Goal: Task Accomplishment & Management: Use online tool/utility

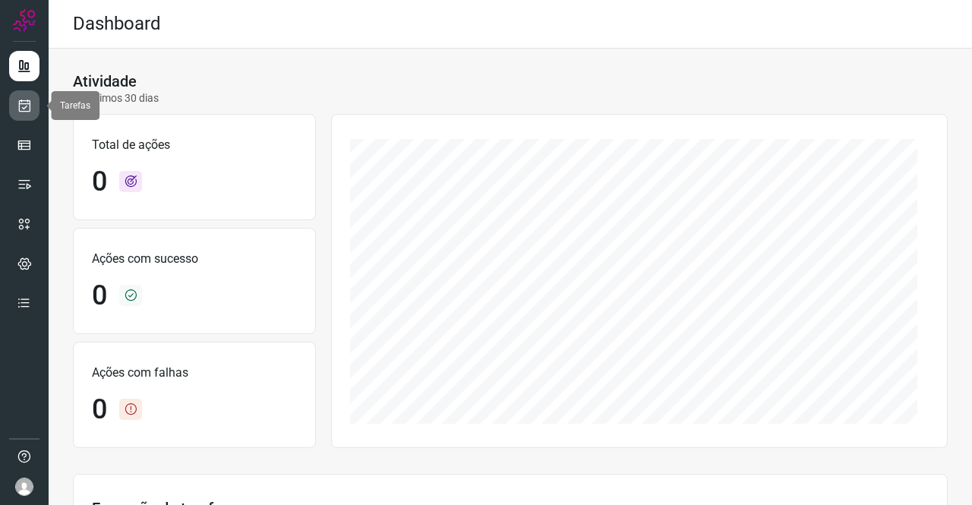
click at [29, 106] on icon at bounding box center [25, 105] width 16 height 15
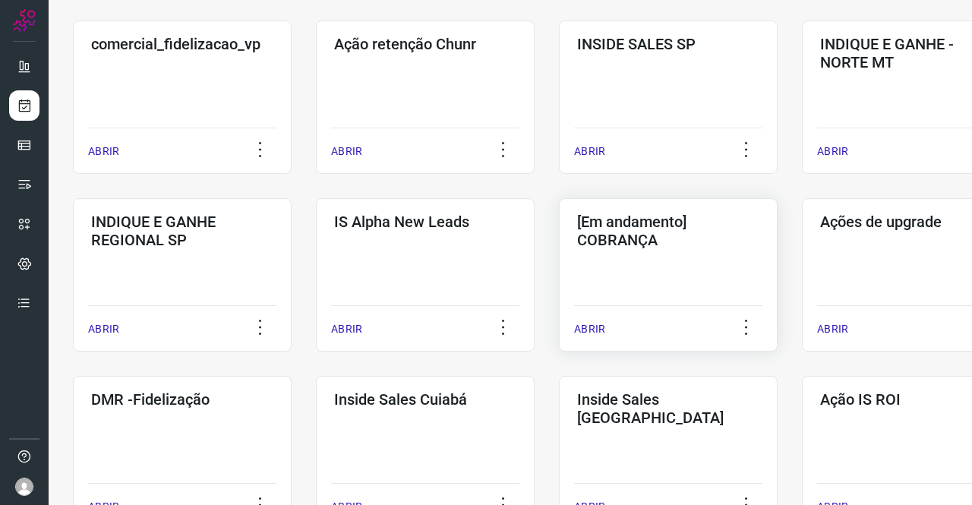
click at [670, 273] on div "[Em andamento] COBRANÇA ABRIR" at bounding box center [668, 274] width 219 height 153
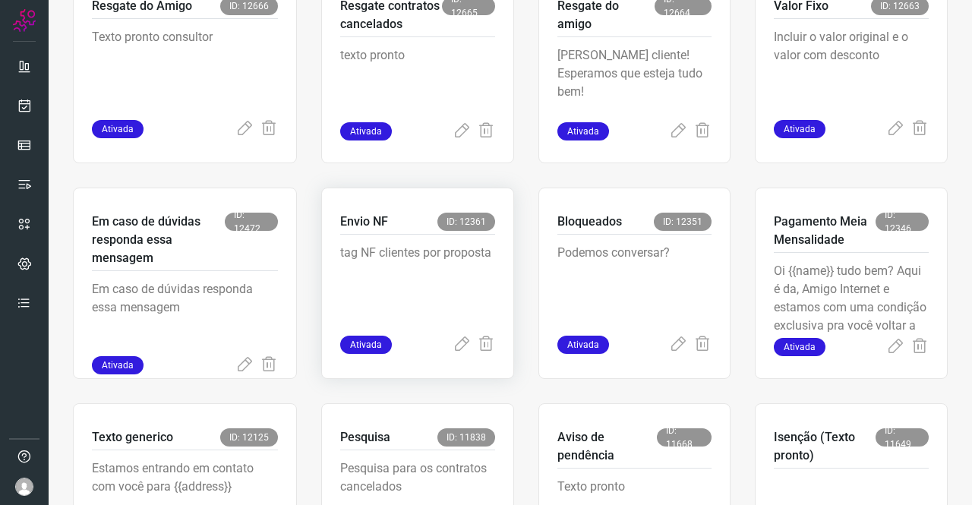
scroll to position [592, 0]
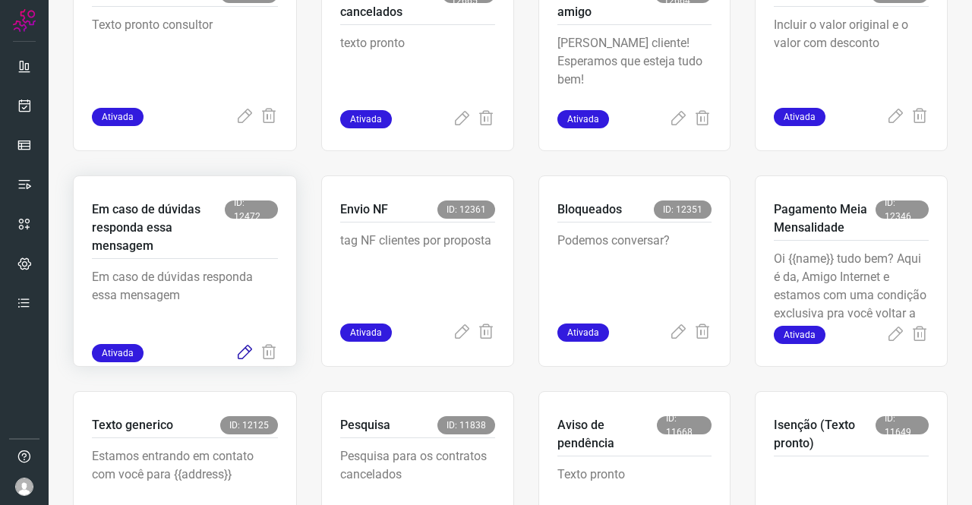
click at [242, 352] on icon at bounding box center [244, 353] width 18 height 18
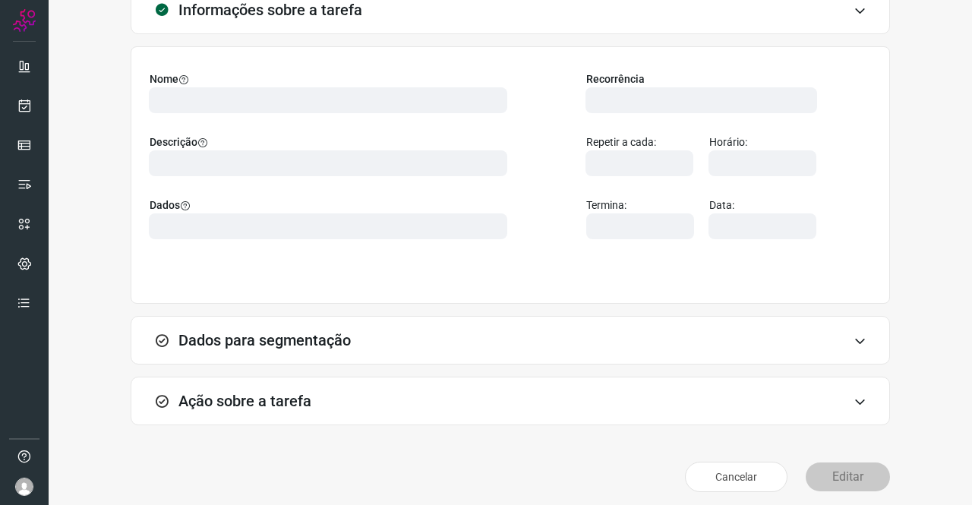
scroll to position [109, 0]
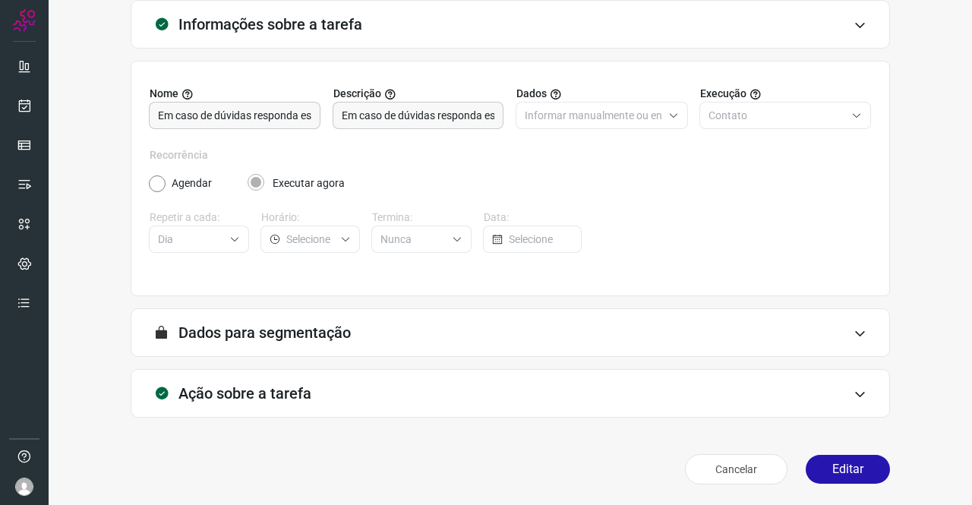
click at [270, 397] on h3 "Ação sobre a tarefa" at bounding box center [244, 393] width 133 height 18
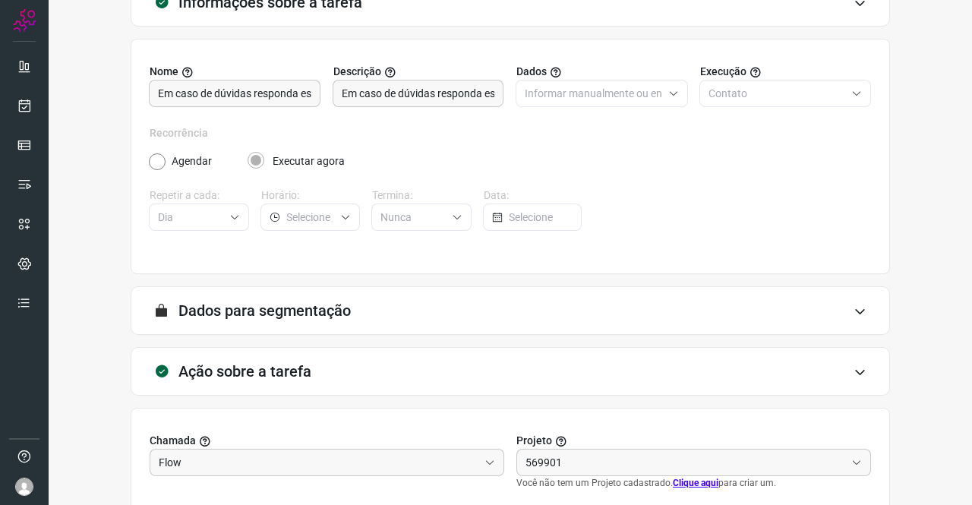
scroll to position [327, 0]
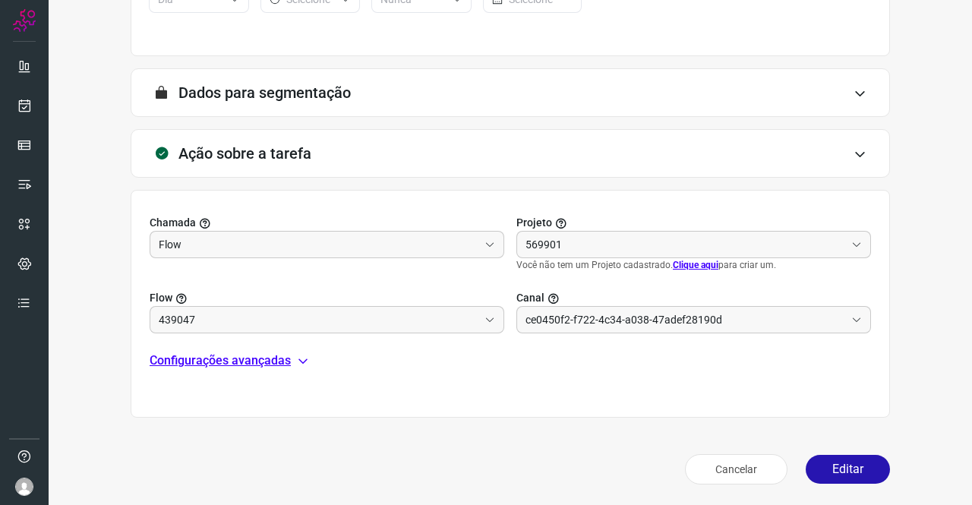
type input "Cobrança"
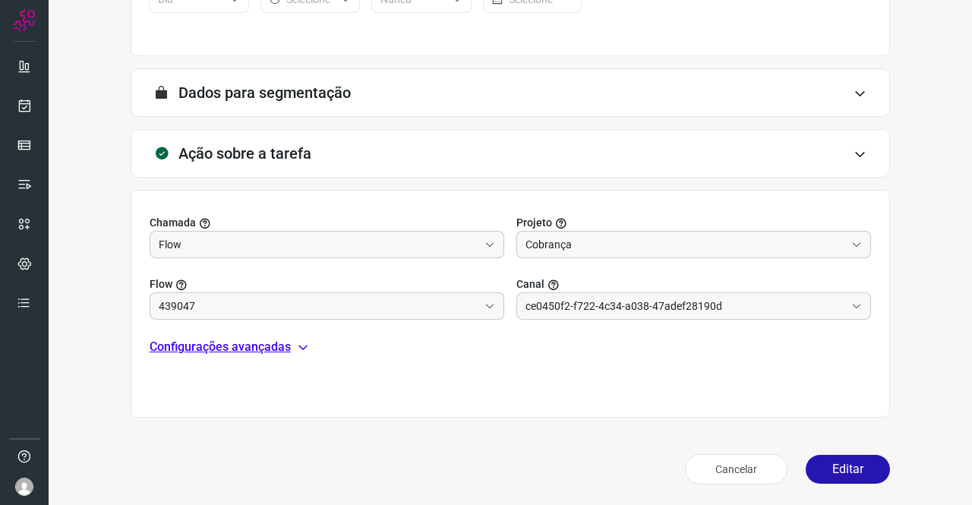
type input "Amigo 0800"
click at [237, 350] on p "Configurações avançadas" at bounding box center [220, 347] width 141 height 18
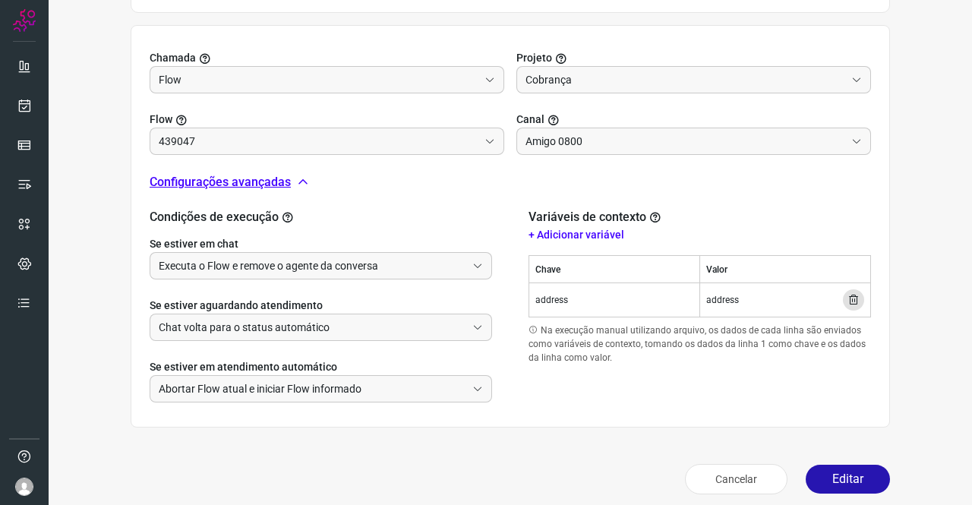
scroll to position [501, 0]
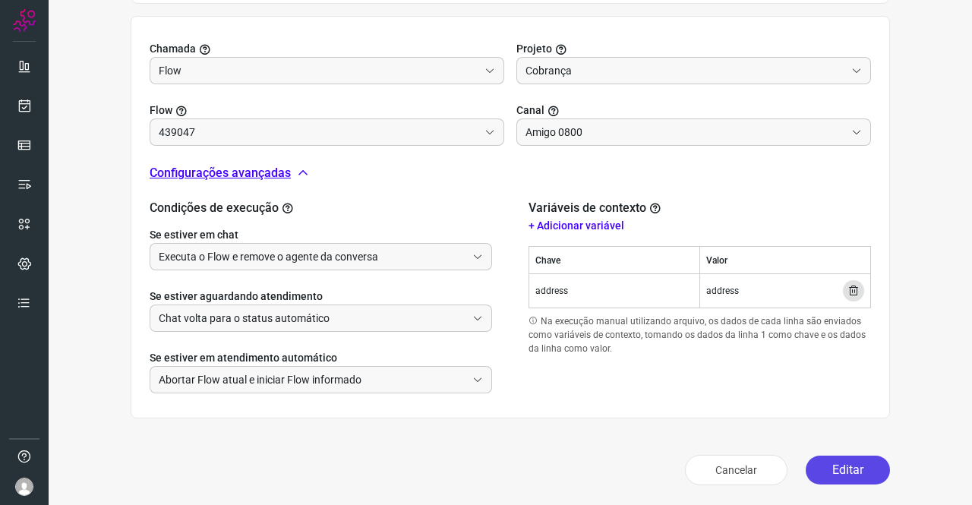
click at [832, 459] on button "Editar" at bounding box center [848, 470] width 84 height 29
type input "Texto generico"
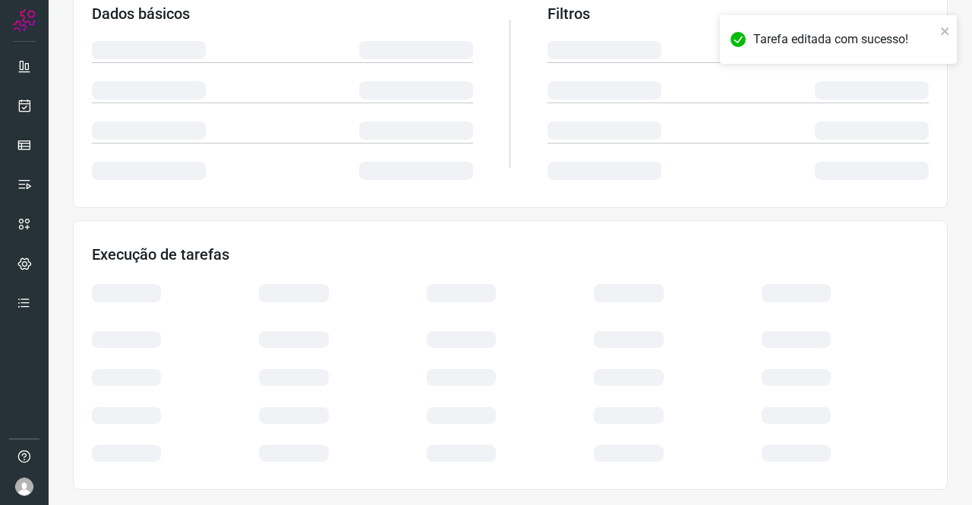
scroll to position [276, 0]
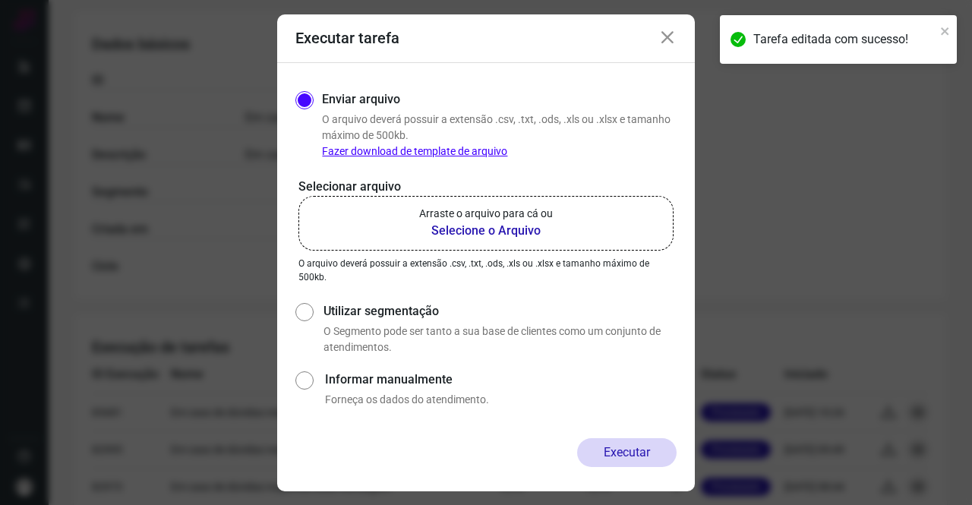
click at [500, 229] on b "Selecione o Arquivo" at bounding box center [486, 231] width 134 height 18
click at [0, 0] on input "Arraste o arquivo para cá ou Selecione o Arquivo" at bounding box center [0, 0] width 0 height 0
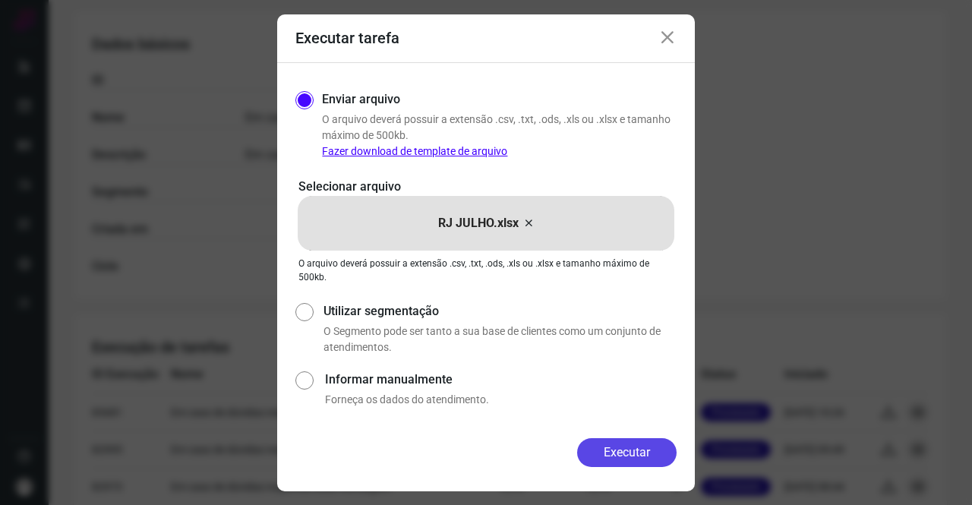
click at [620, 446] on button "Executar" at bounding box center [626, 452] width 99 height 29
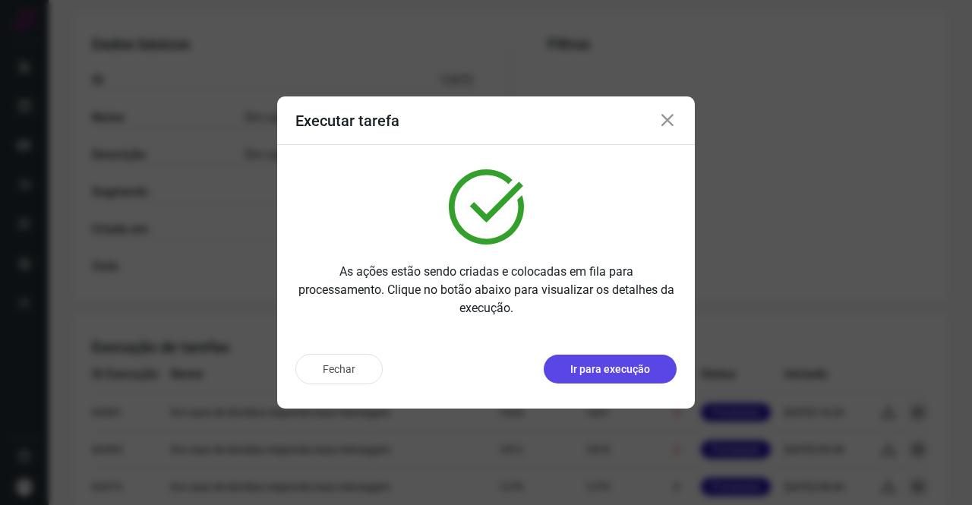
click at [579, 365] on p "Ir para execução" at bounding box center [610, 370] width 80 height 16
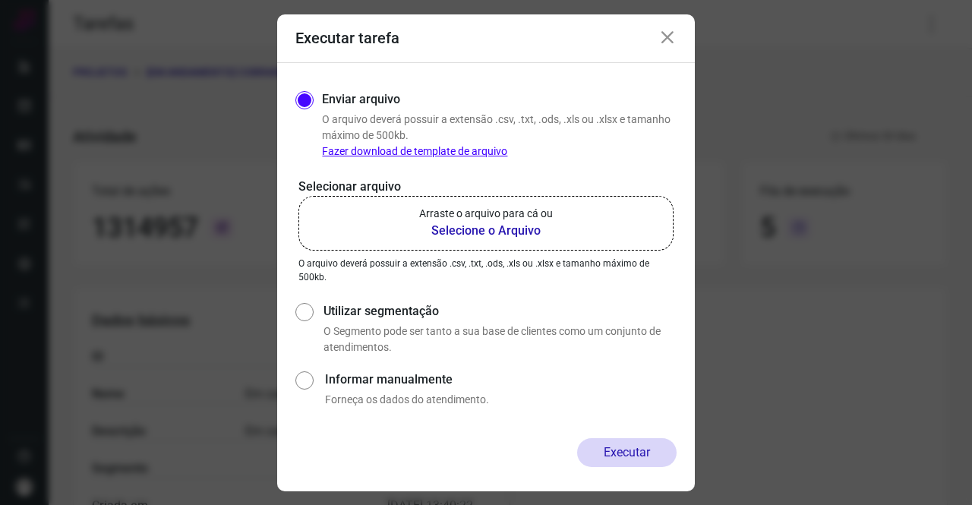
click at [469, 237] on b "Selecione o Arquivo" at bounding box center [486, 231] width 134 height 18
click at [0, 0] on input "Arraste o arquivo para cá ou Selecione o Arquivo" at bounding box center [0, 0] width 0 height 0
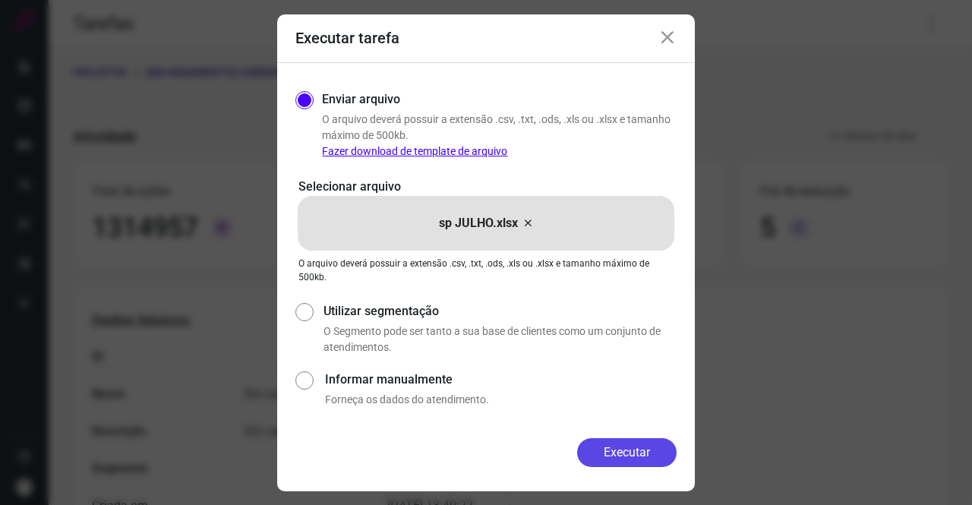
click at [617, 451] on button "Executar" at bounding box center [626, 452] width 99 height 29
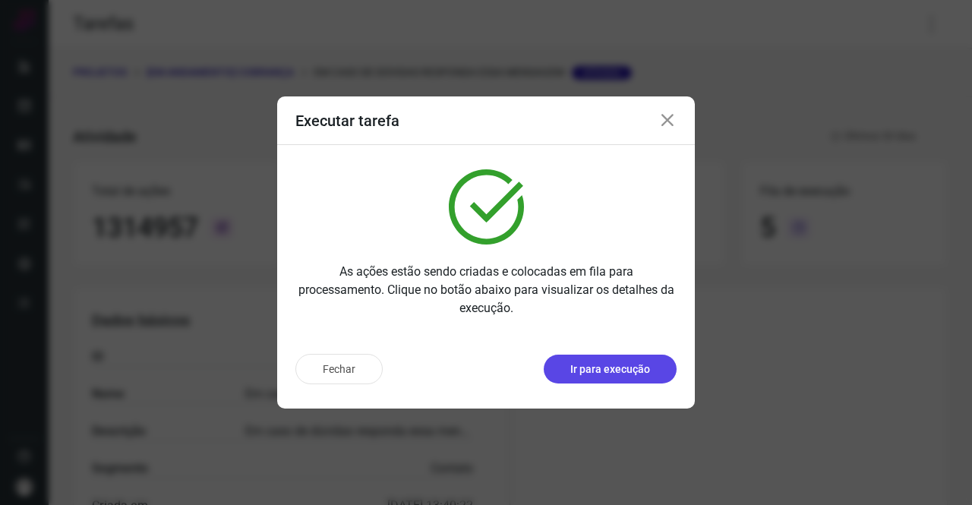
click at [571, 367] on p "Ir para execução" at bounding box center [610, 370] width 80 height 16
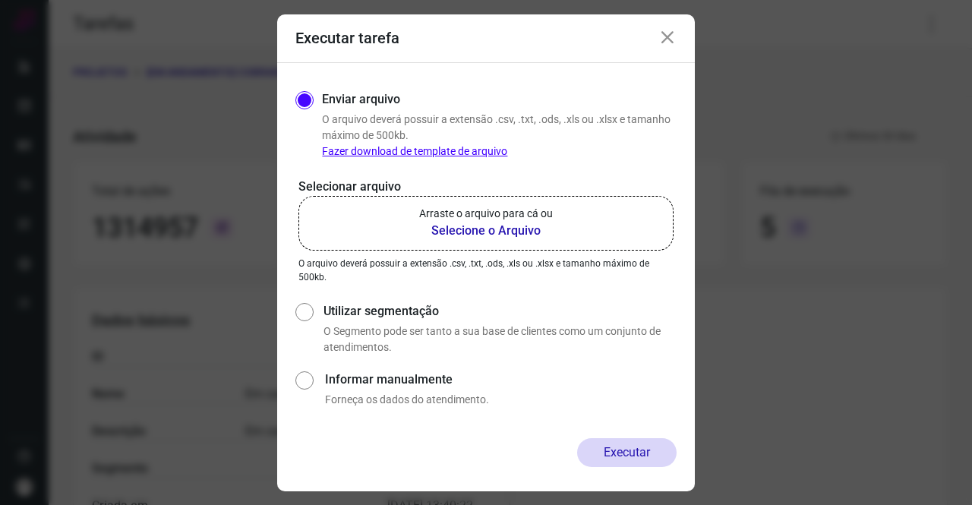
click at [518, 219] on p "Arraste o arquivo para cá ou" at bounding box center [486, 214] width 134 height 16
click at [0, 0] on input "Arraste o arquivo para cá ou Selecione o Arquivo" at bounding box center [0, 0] width 0 height 0
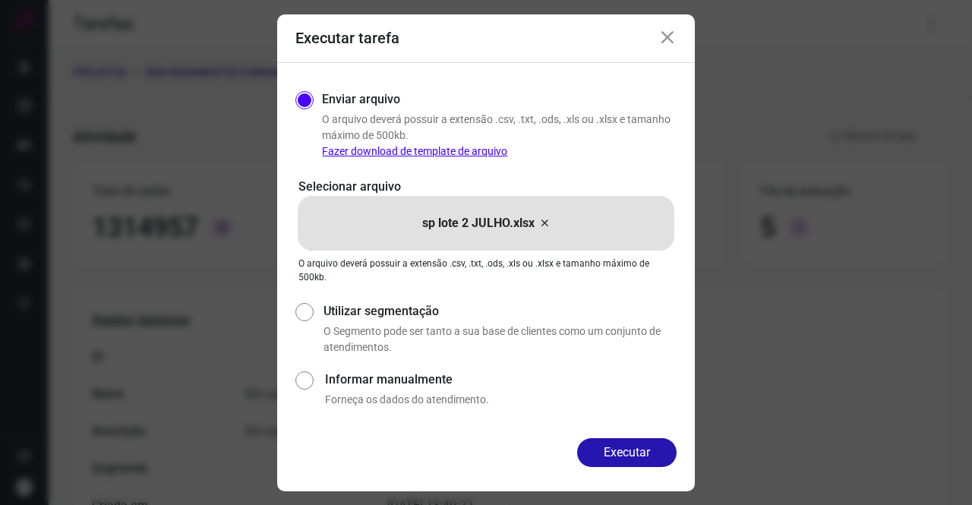
click at [651, 456] on button "Executar" at bounding box center [626, 452] width 99 height 29
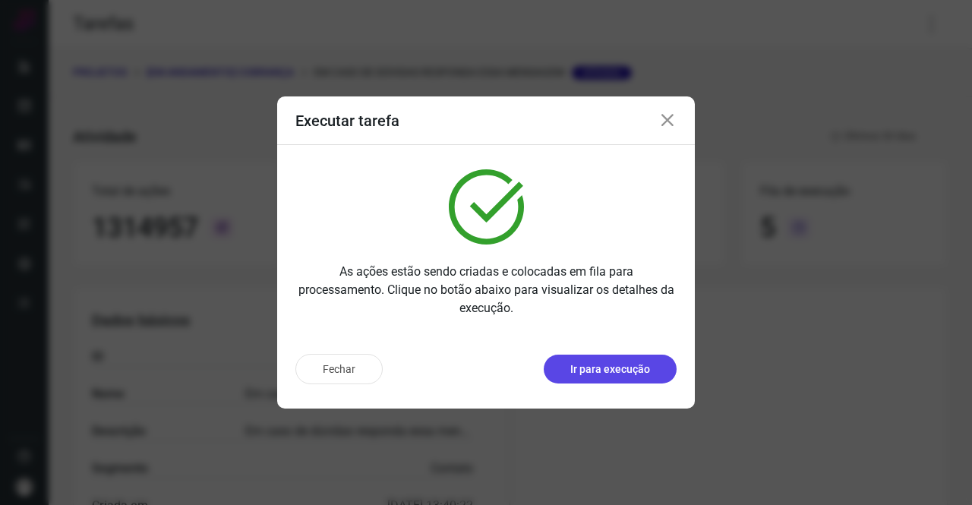
click at [605, 365] on p "Ir para execução" at bounding box center [610, 370] width 80 height 16
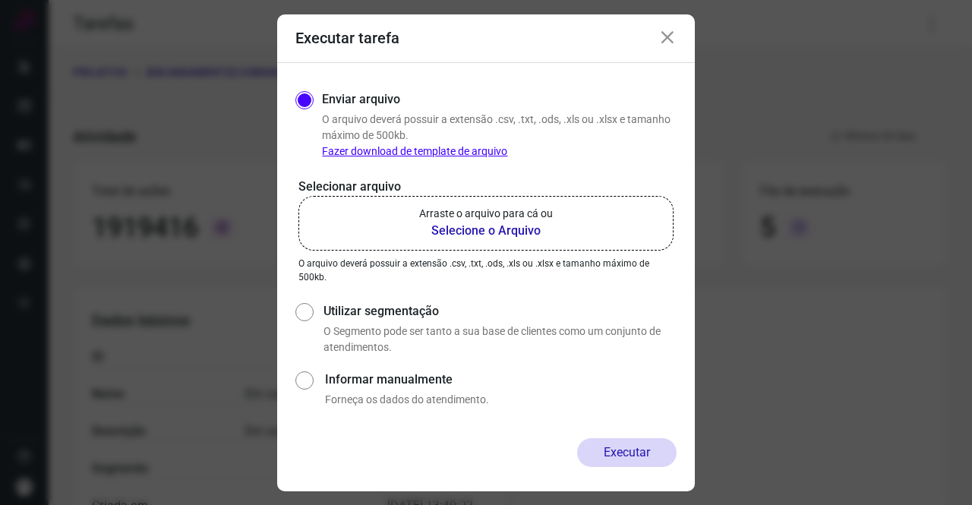
click at [468, 234] on b "Selecione o Arquivo" at bounding box center [486, 231] width 134 height 18
click at [0, 0] on input "Arraste o arquivo para cá ou Selecione o Arquivo" at bounding box center [0, 0] width 0 height 0
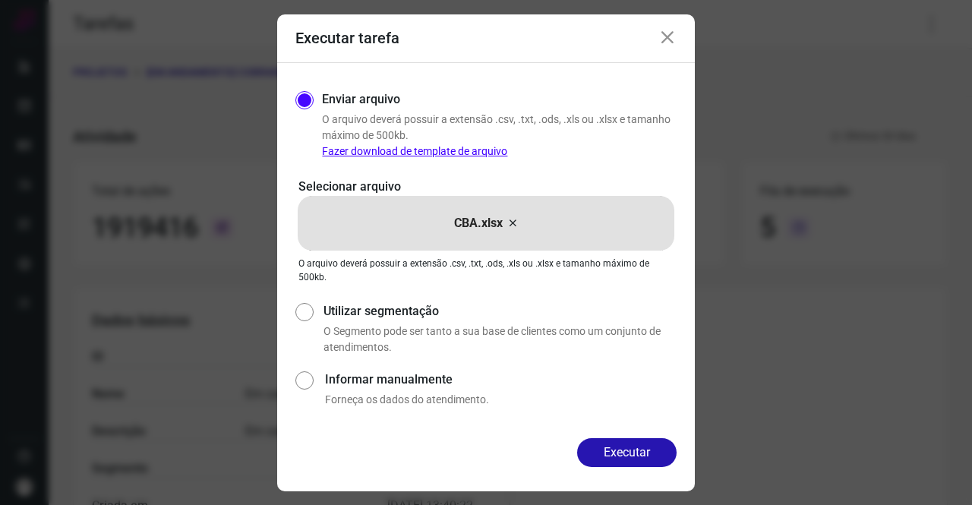
click at [625, 451] on button "Executar" at bounding box center [626, 452] width 99 height 29
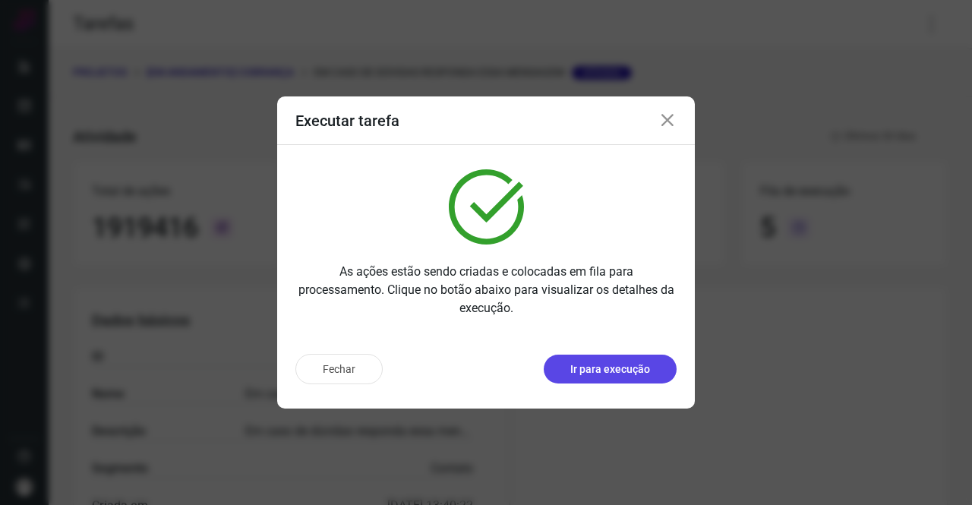
click at [575, 368] on p "Ir para execução" at bounding box center [610, 370] width 80 height 16
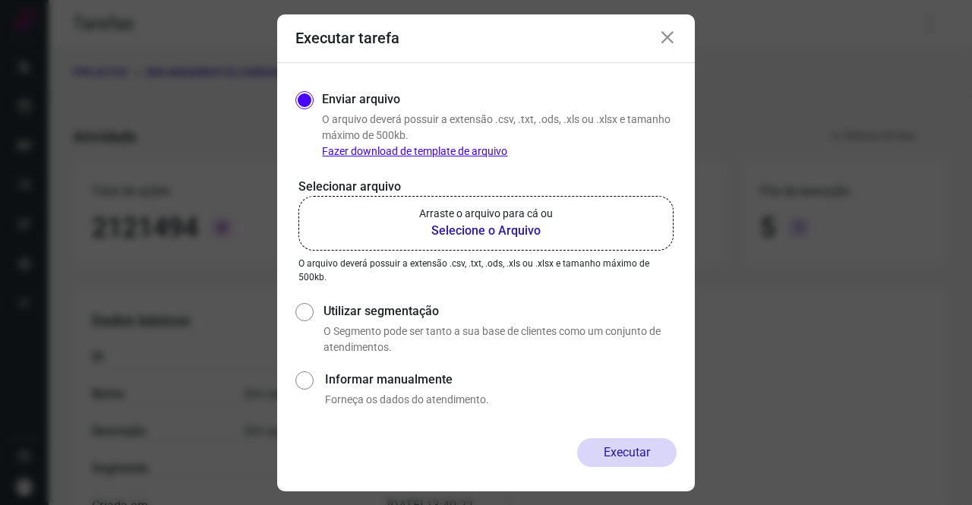
click at [513, 227] on b "Selecione o Arquivo" at bounding box center [486, 231] width 134 height 18
click at [519, 232] on b "Selecione o Arquivo" at bounding box center [486, 231] width 134 height 18
click at [0, 0] on input "Arraste o arquivo para cá ou Selecione o Arquivo" at bounding box center [0, 0] width 0 height 0
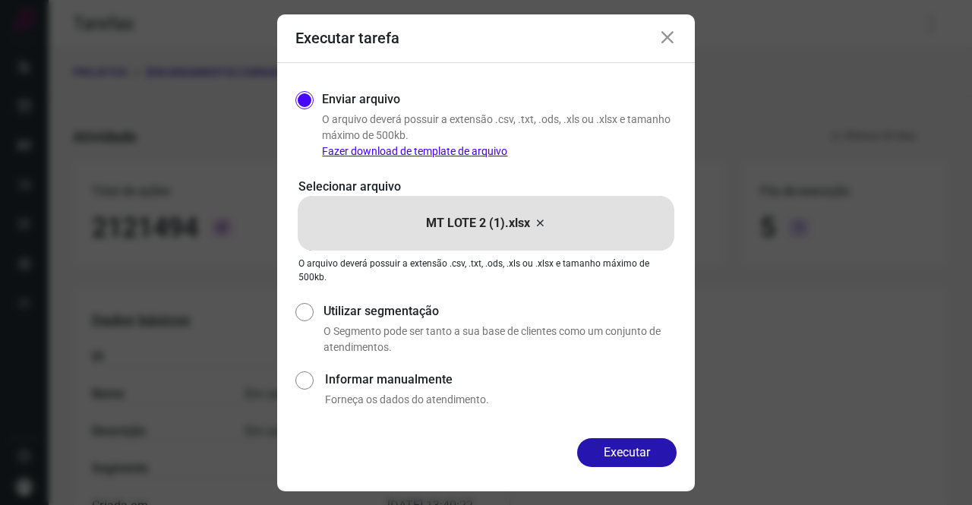
click at [539, 222] on icon at bounding box center [540, 223] width 12 height 18
click at [0, 0] on input "MT LOTE 2 (1).xlsx" at bounding box center [0, 0] width 0 height 0
click at [635, 461] on button "Executar" at bounding box center [626, 452] width 99 height 29
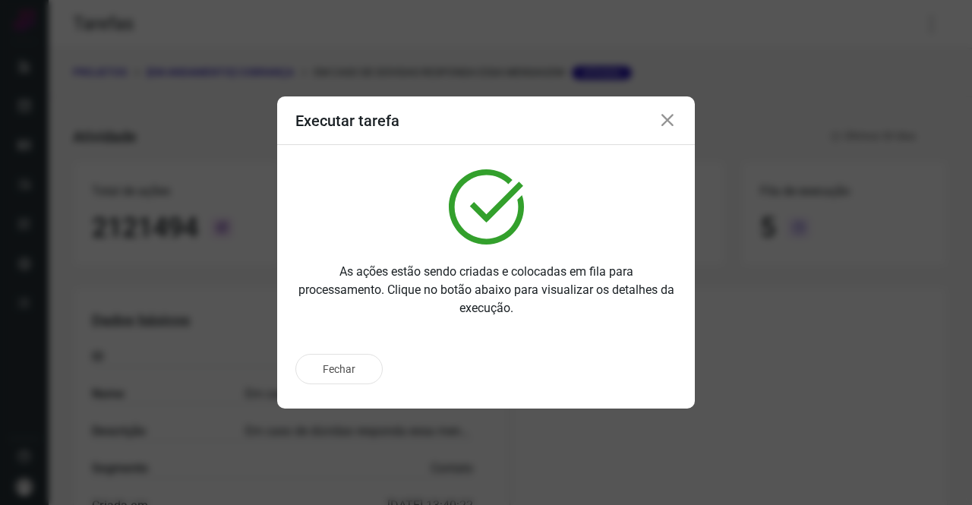
click at [656, 122] on div "Executar tarefa" at bounding box center [486, 120] width 418 height 49
click at [661, 122] on icon at bounding box center [667, 121] width 18 height 18
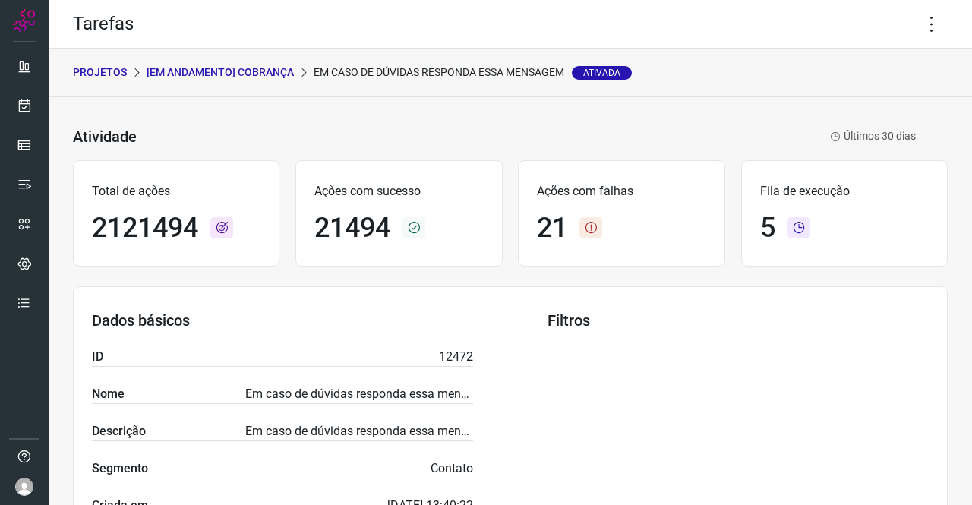
click at [248, 71] on p "[Em andamento] COBRANÇA" at bounding box center [220, 73] width 147 height 16
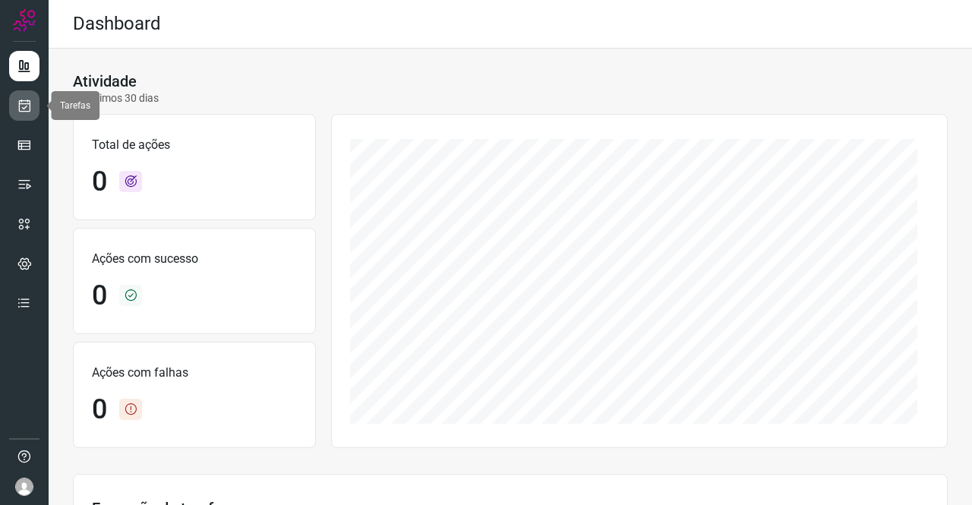
click at [35, 106] on link at bounding box center [24, 105] width 30 height 30
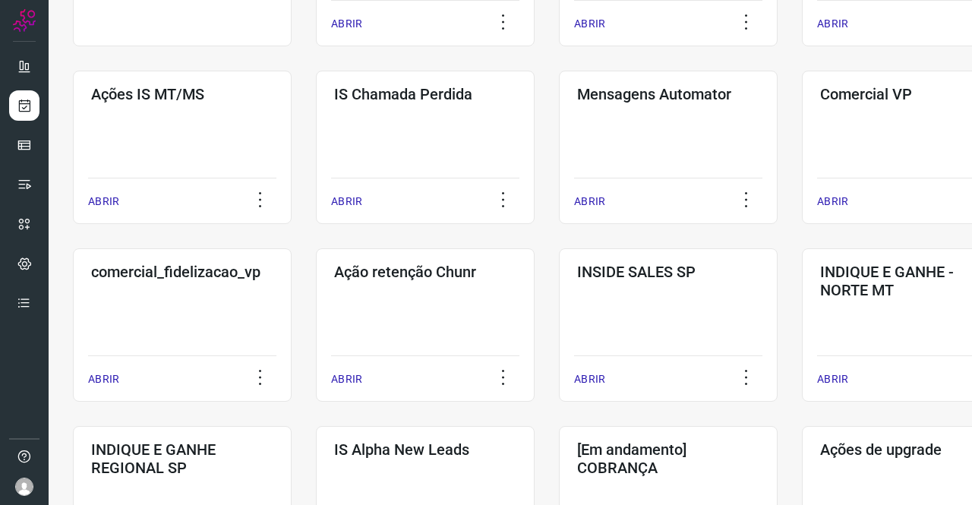
scroll to position [380, 0]
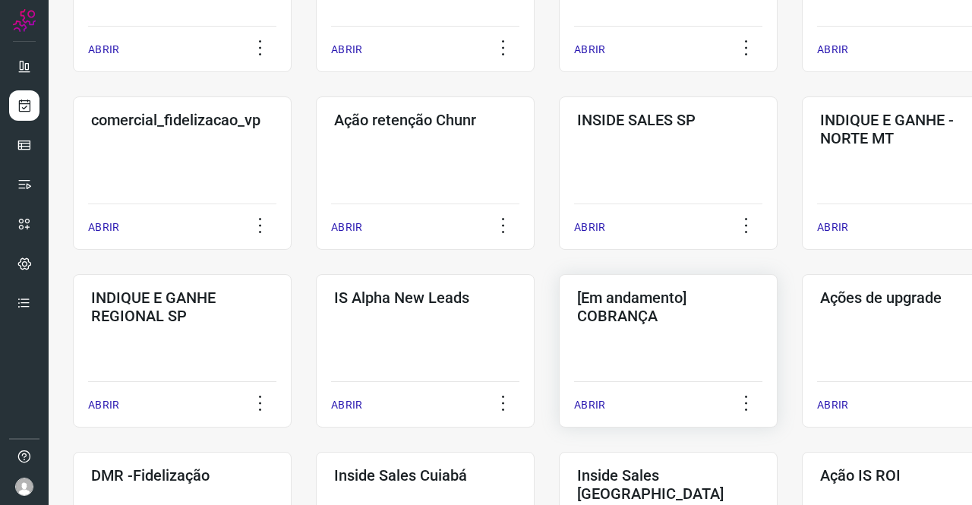
click at [637, 291] on h3 "[Em andamento] COBRANÇA" at bounding box center [668, 307] width 182 height 36
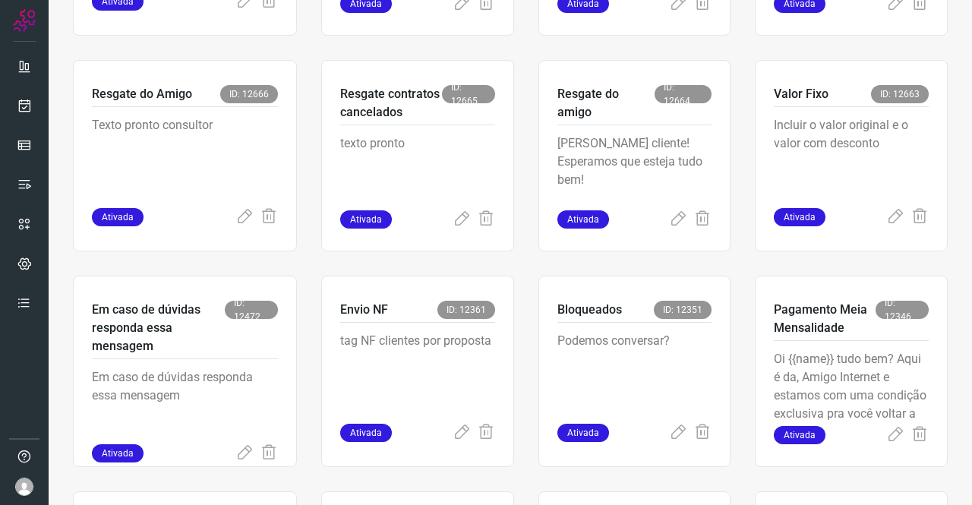
scroll to position [516, 0]
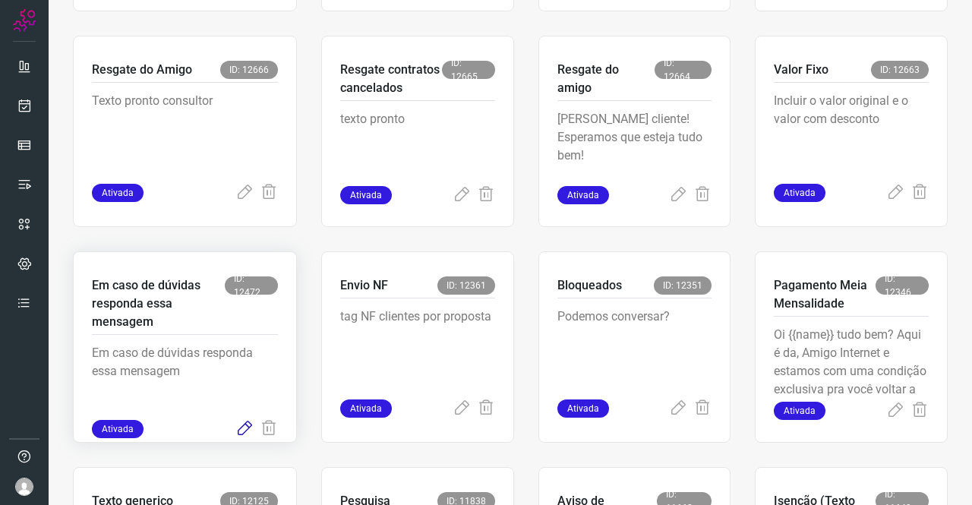
click at [238, 428] on icon at bounding box center [244, 429] width 18 height 18
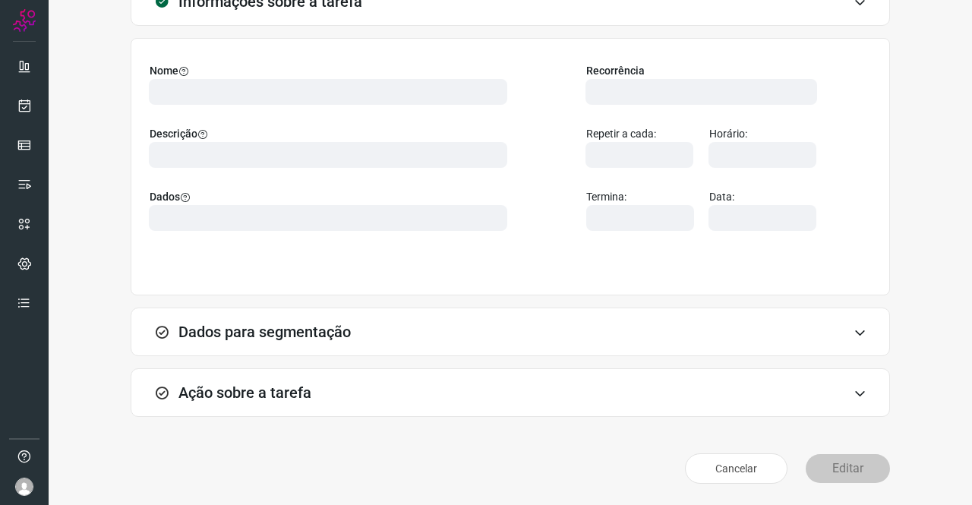
scroll to position [87, 0]
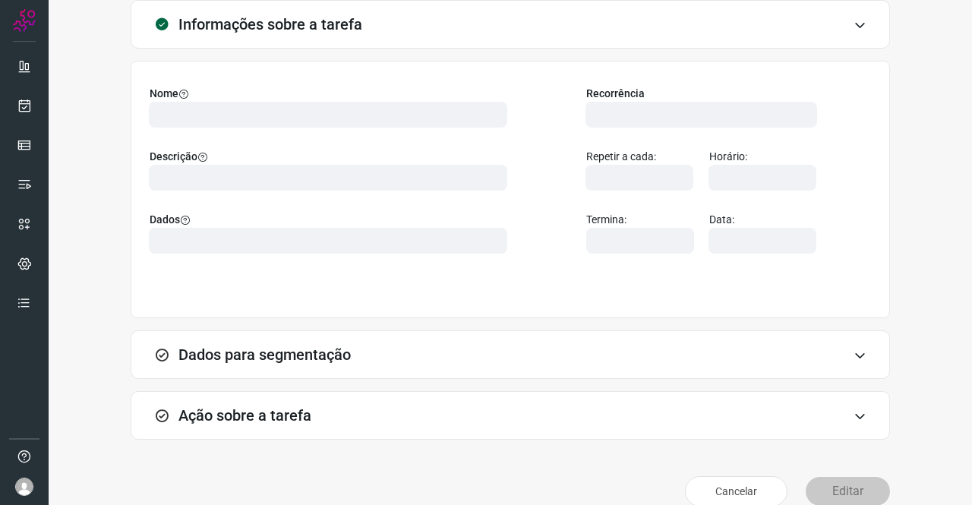
type input "569901"
type input "439047"
type input "ce0450f2-f722-4c34-a038-47adef28190d"
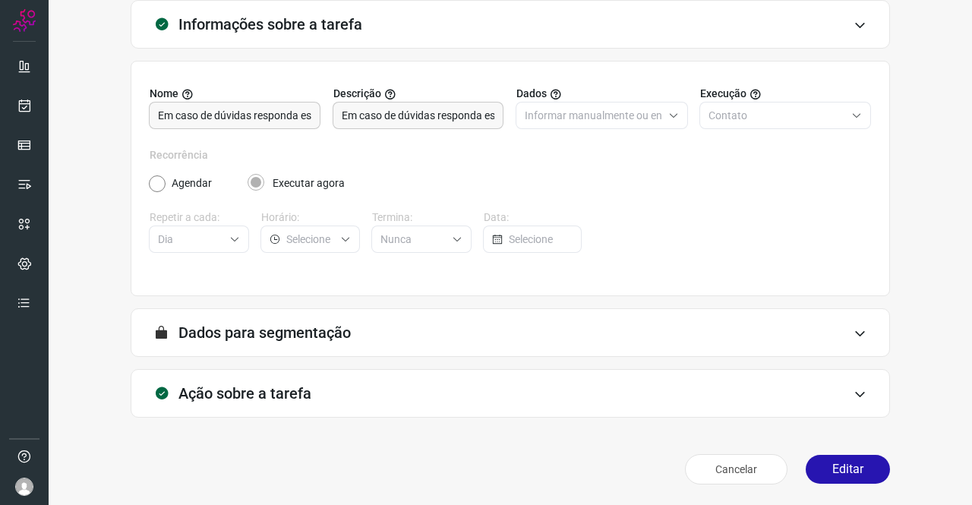
click at [311, 383] on div "Ação sobre a tarefa" at bounding box center [510, 393] width 759 height 49
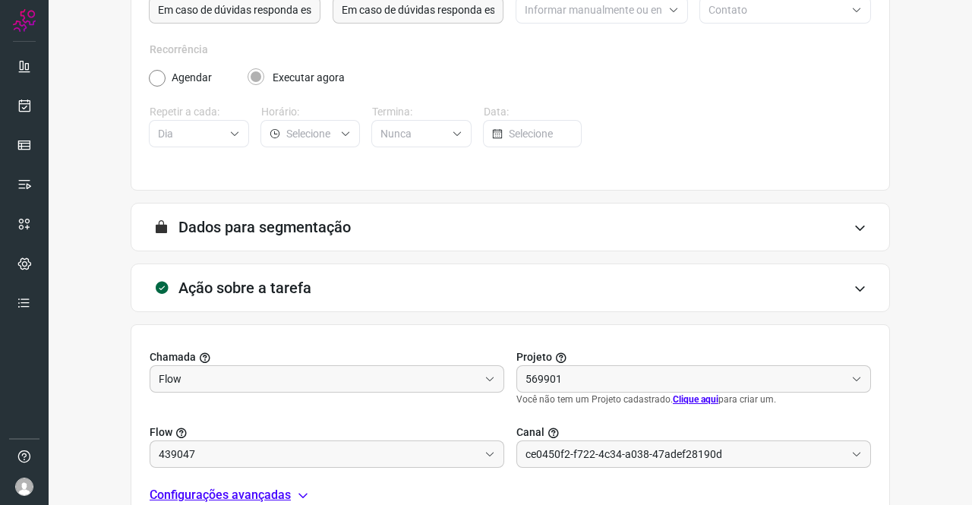
scroll to position [315, 0]
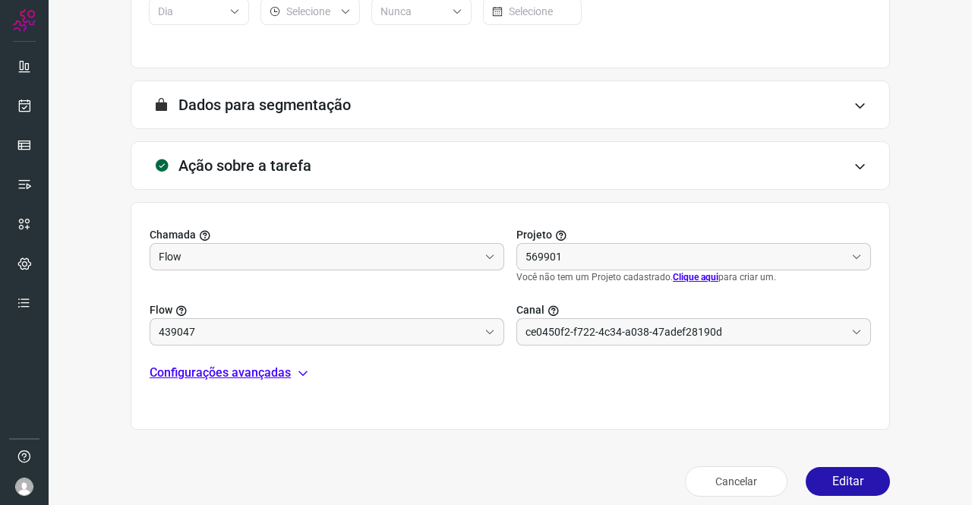
type input "Texto generico"
click at [245, 372] on p "Configurações avançadas" at bounding box center [220, 373] width 141 height 18
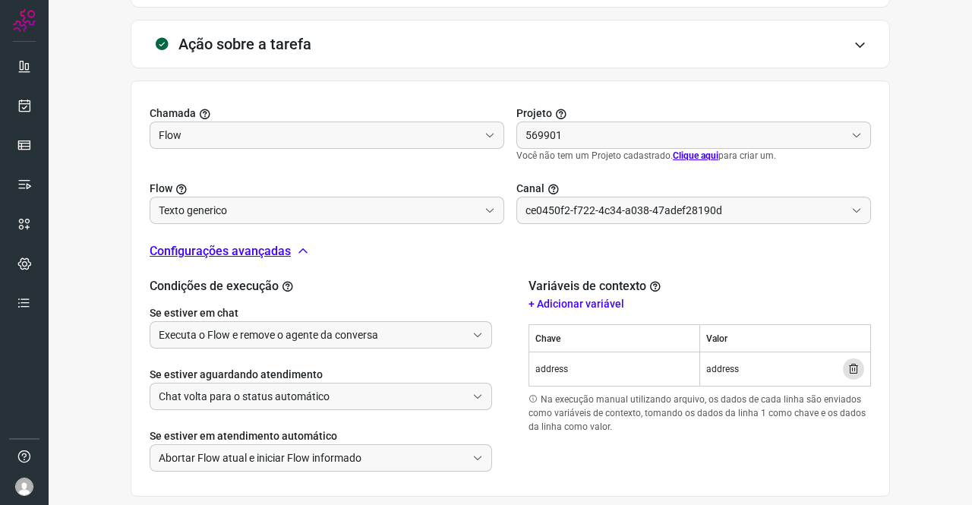
scroll to position [467, 0]
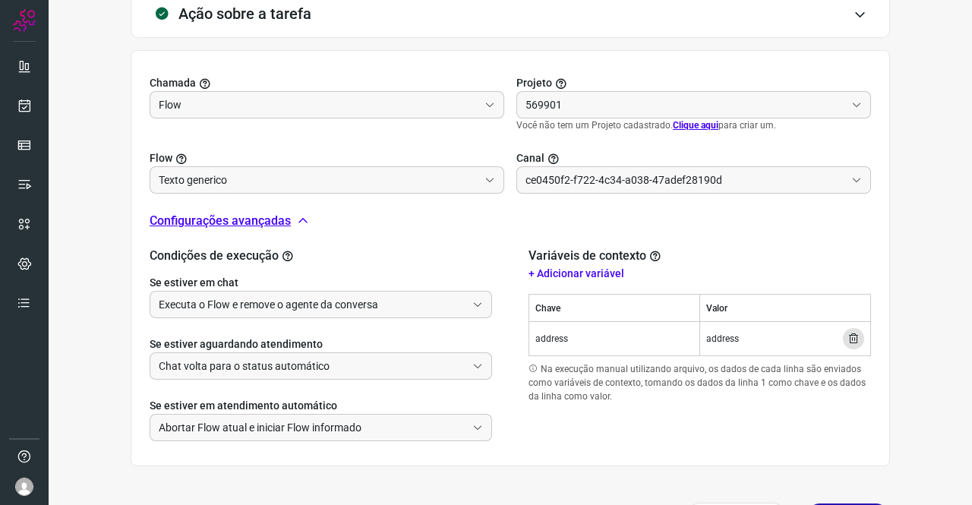
type input "Cobrança"
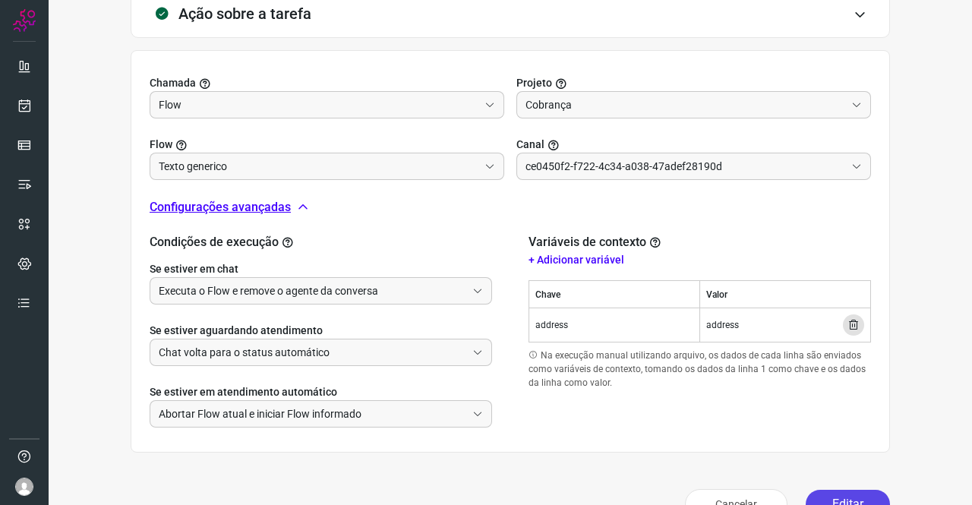
click at [831, 491] on button "Editar" at bounding box center [848, 504] width 84 height 29
type input "Amigo 0800"
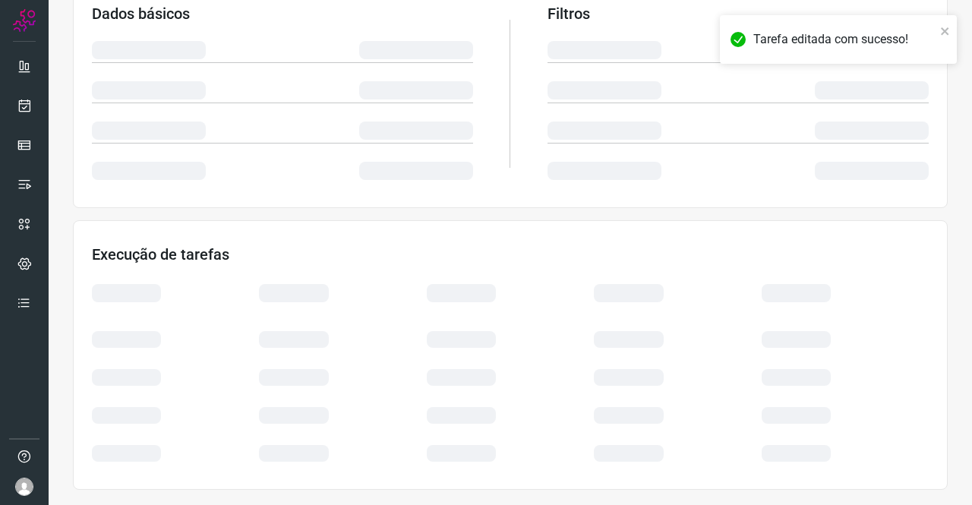
scroll to position [276, 0]
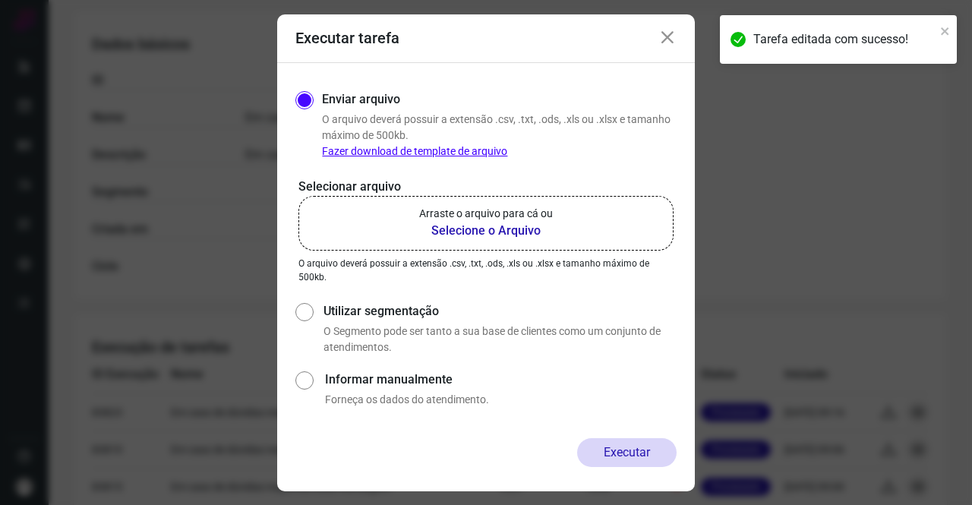
click at [459, 227] on b "Selecione o Arquivo" at bounding box center [486, 231] width 134 height 18
click at [0, 0] on input "Arraste o arquivo para cá ou Selecione o Arquivo" at bounding box center [0, 0] width 0 height 0
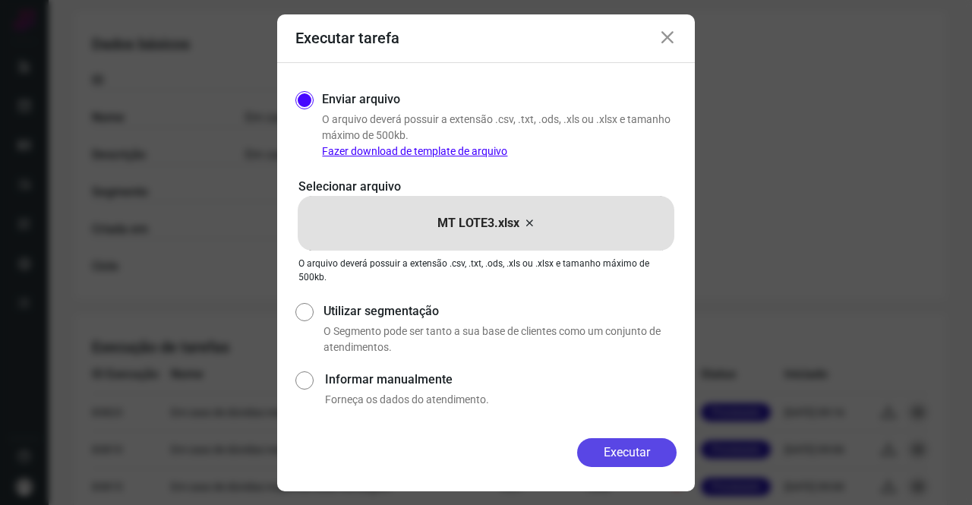
click at [626, 453] on button "Executar" at bounding box center [626, 452] width 99 height 29
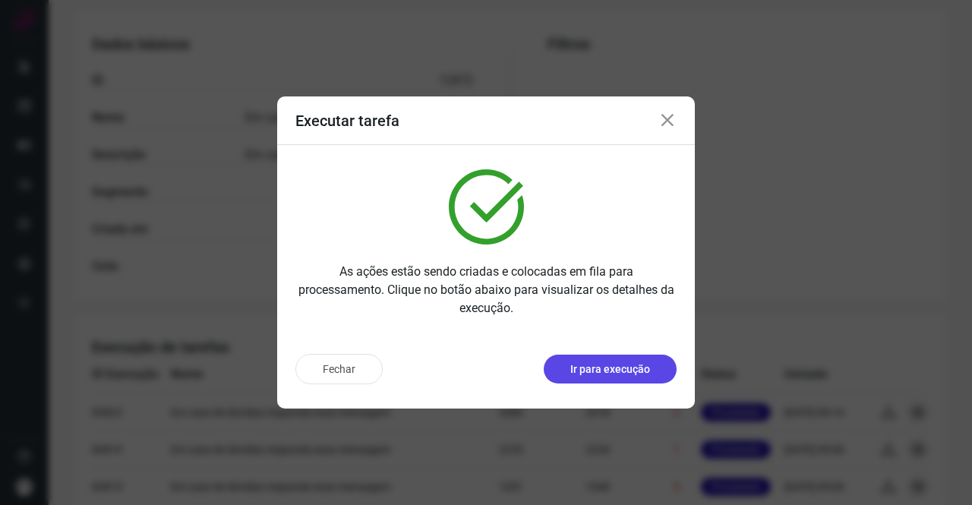
click at [626, 363] on p "Ir para execução" at bounding box center [610, 370] width 80 height 16
